Goal: Task Accomplishment & Management: Manage account settings

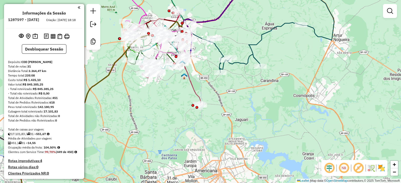
drag, startPoint x: 197, startPoint y: 83, endPoint x: 179, endPoint y: 118, distance: 39.2
click at [183, 117] on div "Janela de atendimento Grade de atendimento Capacidade Transportadoras Veículos …" at bounding box center [200, 91] width 401 height 183
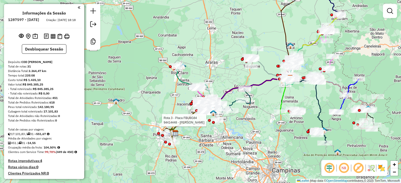
drag, startPoint x: 324, startPoint y: 103, endPoint x: 273, endPoint y: 109, distance: 51.2
click at [283, 109] on div "Rota 3 - Placa FBU8G84 94414448 - YARA VALERIA ALVES M Janela de atendimento Gr…" at bounding box center [200, 91] width 401 height 183
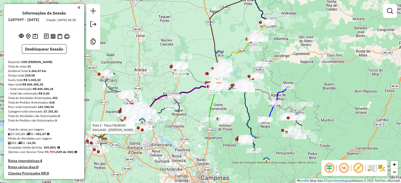
click at [378, 167] on img at bounding box center [381, 168] width 8 height 8
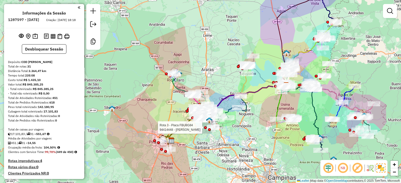
drag, startPoint x: 135, startPoint y: 146, endPoint x: 204, endPoint y: 145, distance: 69.7
click at [203, 146] on div "Rota 3 - Placa FBU8G84 94414448 - YARA VALERIA ALVES M Janela de atendimento Gr…" at bounding box center [200, 91] width 401 height 183
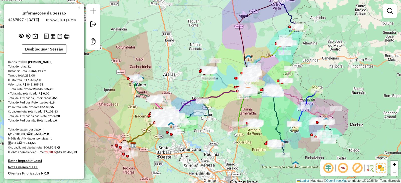
drag, startPoint x: 281, startPoint y: 130, endPoint x: 242, endPoint y: 134, distance: 39.9
click at [242, 134] on div "Janela de atendimento Grade de atendimento Capacidade Transportadoras Veículos …" at bounding box center [200, 91] width 401 height 183
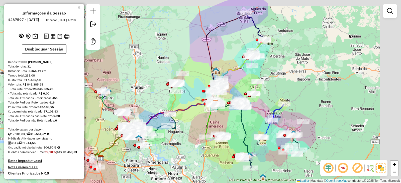
drag, startPoint x: 239, startPoint y: 131, endPoint x: 206, endPoint y: 144, distance: 35.3
click at [206, 144] on div "Janela de atendimento Grade de atendimento Capacidade Transportadoras Veículos …" at bounding box center [200, 91] width 401 height 183
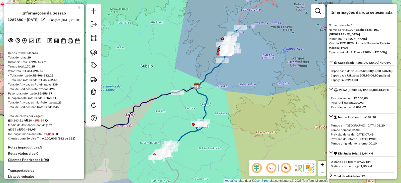
select select "**********"
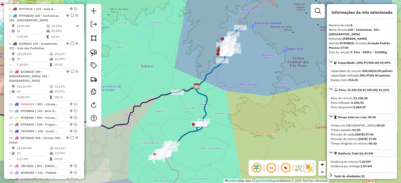
click at [275, 46] on div "Janela de atendimento Grade de atendimento Capacidade Transportadoras Veículos …" at bounding box center [200, 91] width 401 height 183
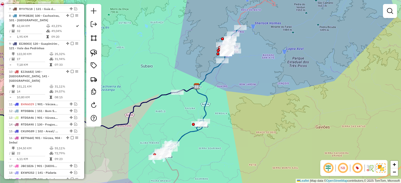
click at [257, 90] on div "Janela de atendimento Grade de atendimento Capacidade Transportadoras Veículos …" at bounding box center [200, 91] width 401 height 183
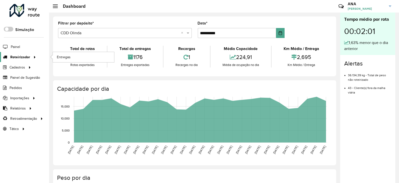
click at [19, 58] on span "Roteirizador" at bounding box center [20, 57] width 20 height 5
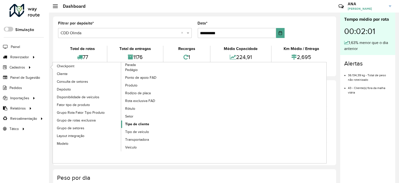
click at [139, 123] on span "Tipo de cliente" at bounding box center [137, 124] width 24 height 5
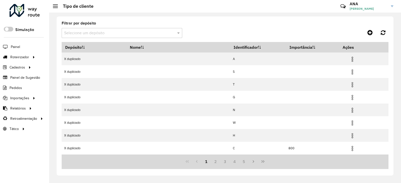
click at [124, 28] on div "Filtrar por depósito Selecione um depósito" at bounding box center [122, 30] width 121 height 17
click at [125, 32] on input "text" at bounding box center [116, 33] width 105 height 6
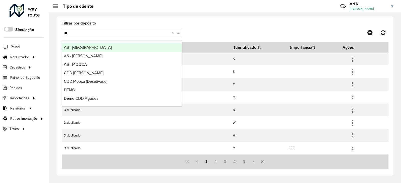
type input "***"
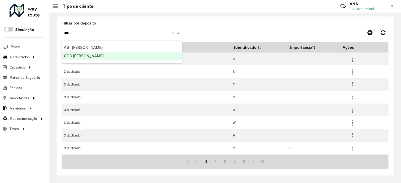
click at [93, 54] on div "CDD Mogi Mirim" at bounding box center [122, 56] width 120 height 9
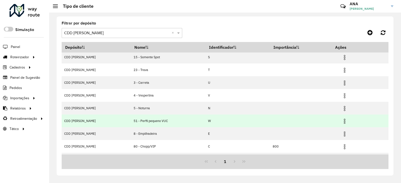
scroll to position [51, 0]
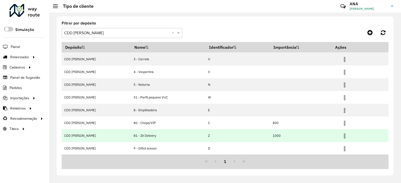
click at [341, 138] on img at bounding box center [344, 136] width 6 height 6
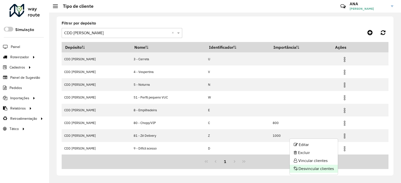
click at [315, 170] on li "Desvincular clientes" at bounding box center [314, 169] width 48 height 8
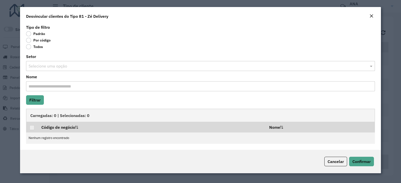
click at [29, 48] on label "Todos" at bounding box center [34, 46] width 17 height 5
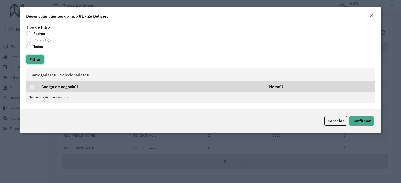
click at [40, 59] on button "Filtrar" at bounding box center [35, 60] width 18 height 10
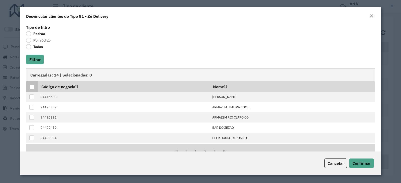
click at [33, 86] on div at bounding box center [32, 87] width 5 height 5
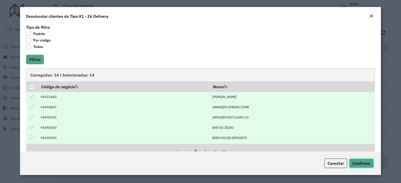
click at [365, 163] on span "Confirmar" at bounding box center [361, 163] width 18 height 5
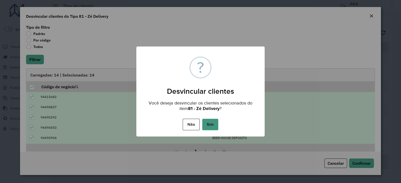
click at [217, 122] on button "Sim" at bounding box center [210, 125] width 16 height 12
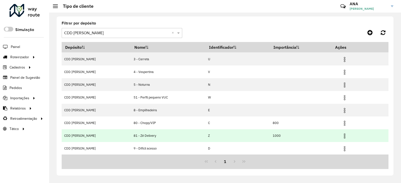
click at [341, 136] on img at bounding box center [344, 136] width 6 height 6
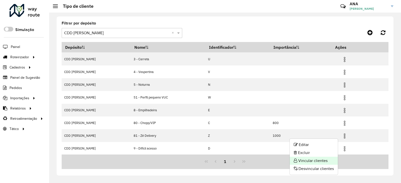
click at [325, 163] on li "Vincular clientes" at bounding box center [314, 161] width 48 height 8
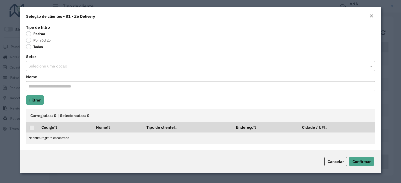
click at [34, 41] on label "Por código" at bounding box center [38, 40] width 25 height 5
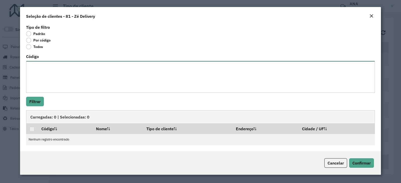
click at [44, 69] on textarea "Código" at bounding box center [200, 77] width 349 height 32
paste textarea "**** ***** ***** ***** ***** ***** ***** ***** **** ***** ***** **** ***** ****…"
type textarea "**** ***** ***** ***** ***** ***** ***** ***** **** ***** ***** **** ***** ****…"
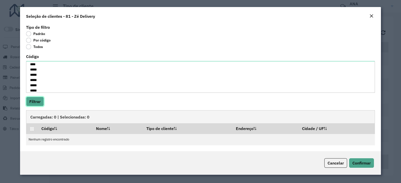
click at [37, 103] on button "Filtrar" at bounding box center [35, 102] width 18 height 10
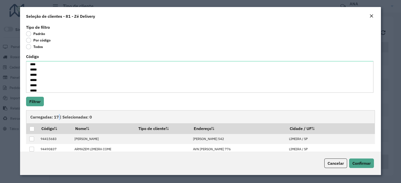
drag, startPoint x: 55, startPoint y: 120, endPoint x: 58, endPoint y: 121, distance: 3.2
click at [58, 121] on div "Carregadas: 17 | Selecionadas: 0" at bounding box center [200, 116] width 349 height 13
click at [32, 127] on div at bounding box center [32, 129] width 5 height 5
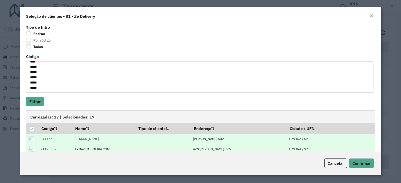
scroll to position [63, 0]
click at [357, 163] on span "Confirmar" at bounding box center [361, 163] width 18 height 5
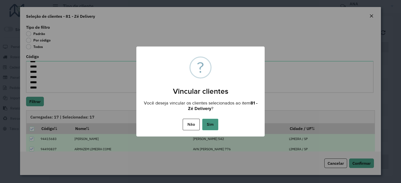
click at [214, 124] on button "Sim" at bounding box center [210, 125] width 16 height 12
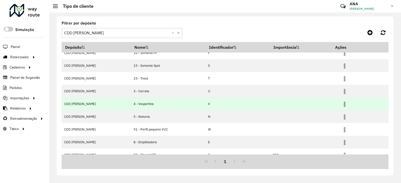
scroll to position [51, 0]
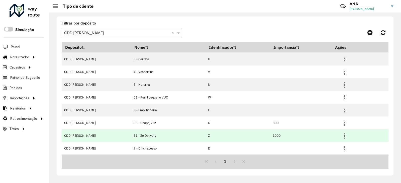
click at [341, 134] on img at bounding box center [344, 136] width 6 height 6
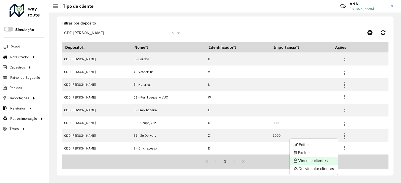
click at [322, 159] on li "Vincular clientes" at bounding box center [314, 161] width 48 height 8
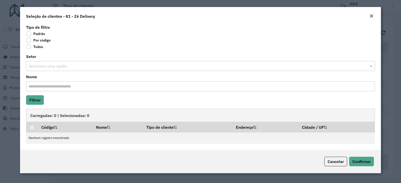
click at [43, 41] on label "Por código" at bounding box center [38, 40] width 25 height 5
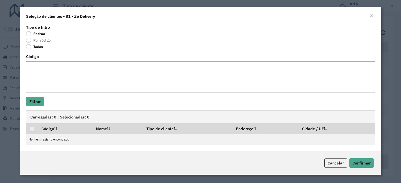
click at [51, 81] on textarea "Código" at bounding box center [200, 77] width 349 height 32
paste textarea "***** ***** ***** *** *** **** **** **** ****"
type textarea "***** ***** ***** *** *** **** **** **** ****"
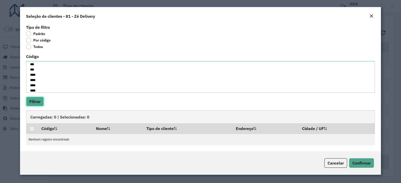
click at [38, 99] on button "Filtrar" at bounding box center [35, 102] width 18 height 10
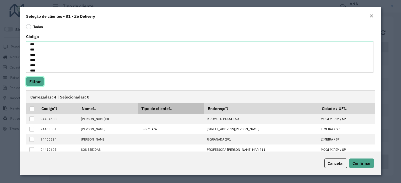
scroll to position [29, 0]
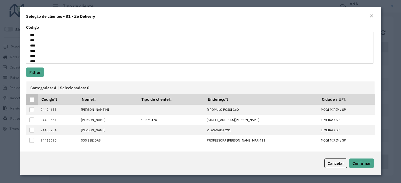
click at [32, 101] on div at bounding box center [32, 99] width 5 height 5
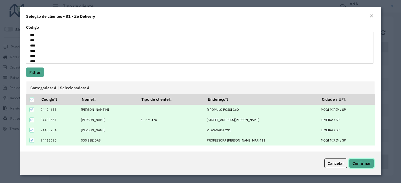
click at [362, 162] on span "Confirmar" at bounding box center [361, 163] width 18 height 5
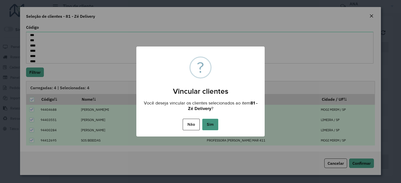
click at [209, 126] on button "Sim" at bounding box center [210, 125] width 16 height 12
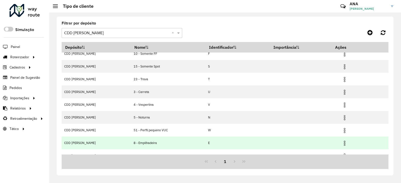
scroll to position [0, 0]
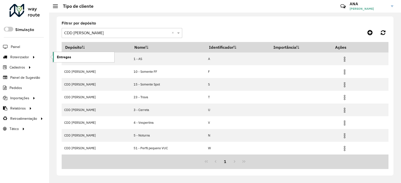
click at [57, 56] on span "Entregas" at bounding box center [64, 57] width 14 height 5
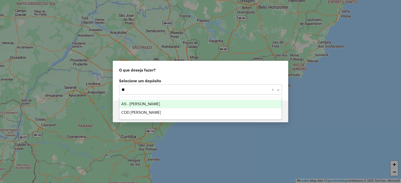
type input "***"
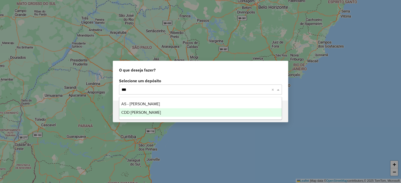
click at [129, 110] on span "CDD [PERSON_NAME]" at bounding box center [141, 112] width 40 height 4
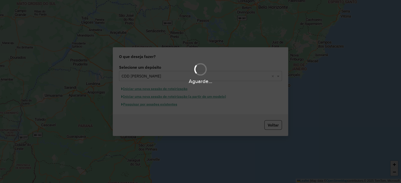
click at [129, 110] on div "Aguarde..." at bounding box center [200, 91] width 401 height 183
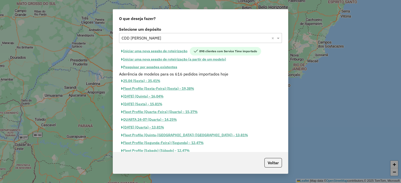
click at [172, 66] on button "Pesquisar por sessões existentes" at bounding box center [149, 67] width 60 height 8
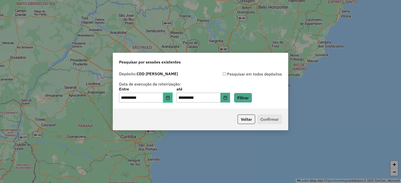
click at [172, 100] on button "Choose Date" at bounding box center [168, 98] width 10 height 10
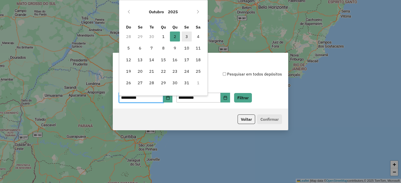
click at [188, 39] on span "3" at bounding box center [187, 37] width 10 height 10
type input "**********"
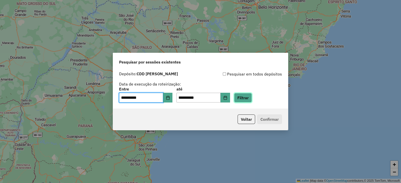
drag, startPoint x: 249, startPoint y: 95, endPoint x: 242, endPoint y: 103, distance: 10.7
click at [249, 95] on button "Filtrar" at bounding box center [243, 98] width 18 height 10
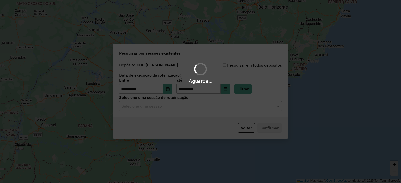
click at [195, 109] on div "Aguarde..." at bounding box center [200, 91] width 401 height 183
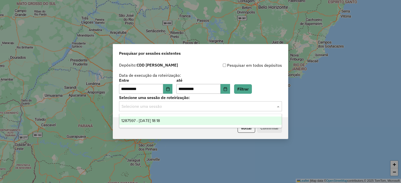
click at [195, 109] on input "text" at bounding box center [196, 107] width 148 height 6
click at [189, 122] on div "1287597 - 03/10/2025 18:18" at bounding box center [200, 121] width 162 height 9
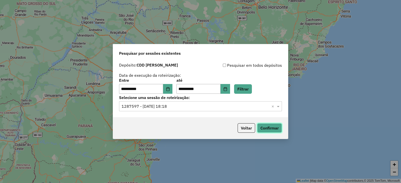
click at [263, 130] on button "Confirmar" at bounding box center [269, 129] width 25 height 10
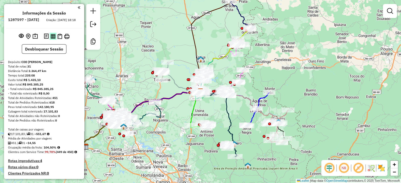
click at [53, 39] on img at bounding box center [53, 36] width 5 height 5
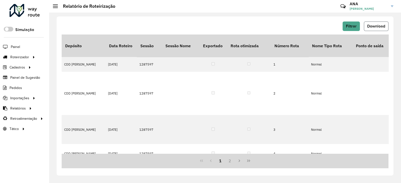
click at [371, 25] on span "Download" at bounding box center [376, 26] width 18 height 4
click at [30, 57] on div at bounding box center [34, 57] width 8 height 5
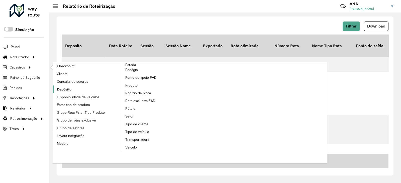
click at [66, 89] on span "Depósito" at bounding box center [64, 89] width 15 height 5
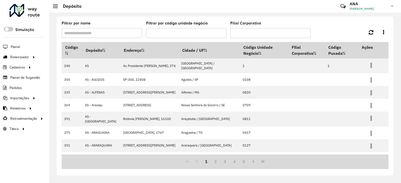
click at [128, 37] on input "Filtrar por nome" at bounding box center [102, 33] width 80 height 10
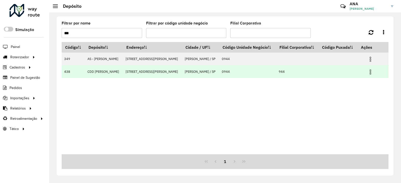
type input "***"
click at [366, 76] on td at bounding box center [373, 71] width 30 height 13
click at [367, 75] on img at bounding box center [370, 72] width 6 height 6
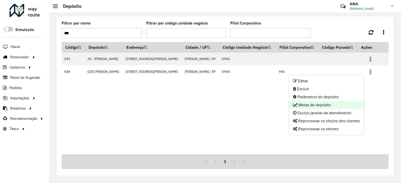
click at [316, 101] on li "Metas de depósito" at bounding box center [326, 105] width 75 height 8
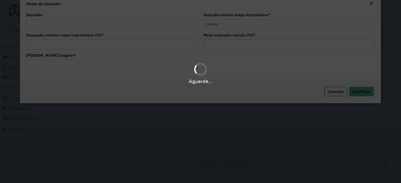
type input "**********"
type input "********"
type input "**"
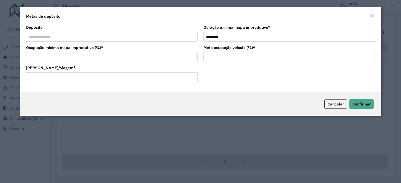
click at [36, 78] on input "*****" at bounding box center [111, 77] width 171 height 10
type input "******"
click at [117, 57] on input "**" at bounding box center [111, 57] width 171 height 10
type input "*"
type input "**"
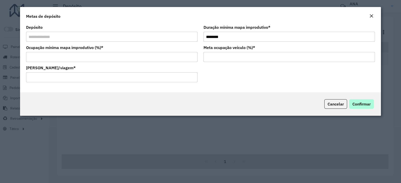
type input "**"
click at [363, 105] on span "Confirmar" at bounding box center [361, 104] width 18 height 5
